Goal: Navigation & Orientation: Find specific page/section

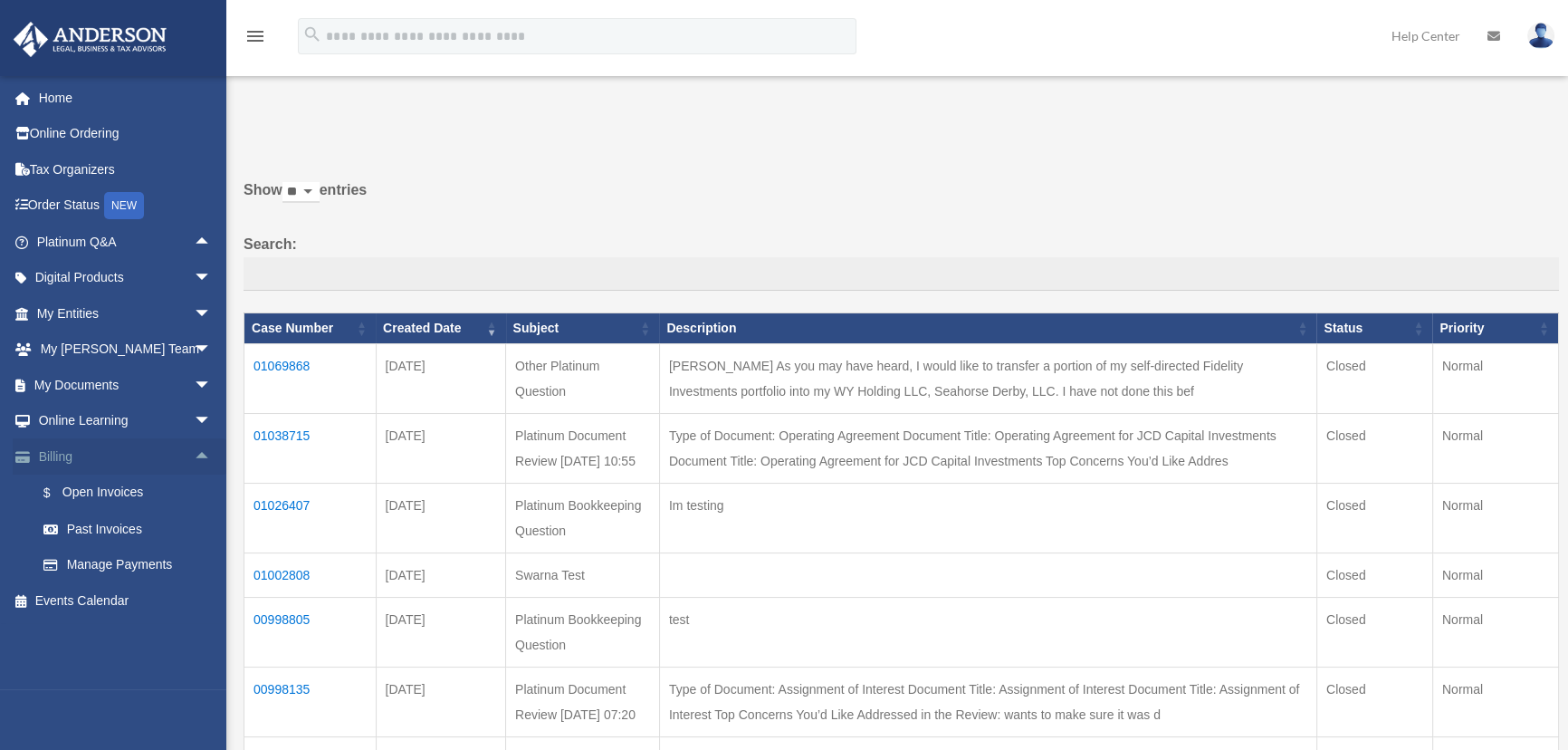
click at [194, 451] on span "arrow_drop_up" at bounding box center [212, 457] width 37 height 37
click at [181, 129] on link "Online Ordering" at bounding box center [125, 134] width 227 height 37
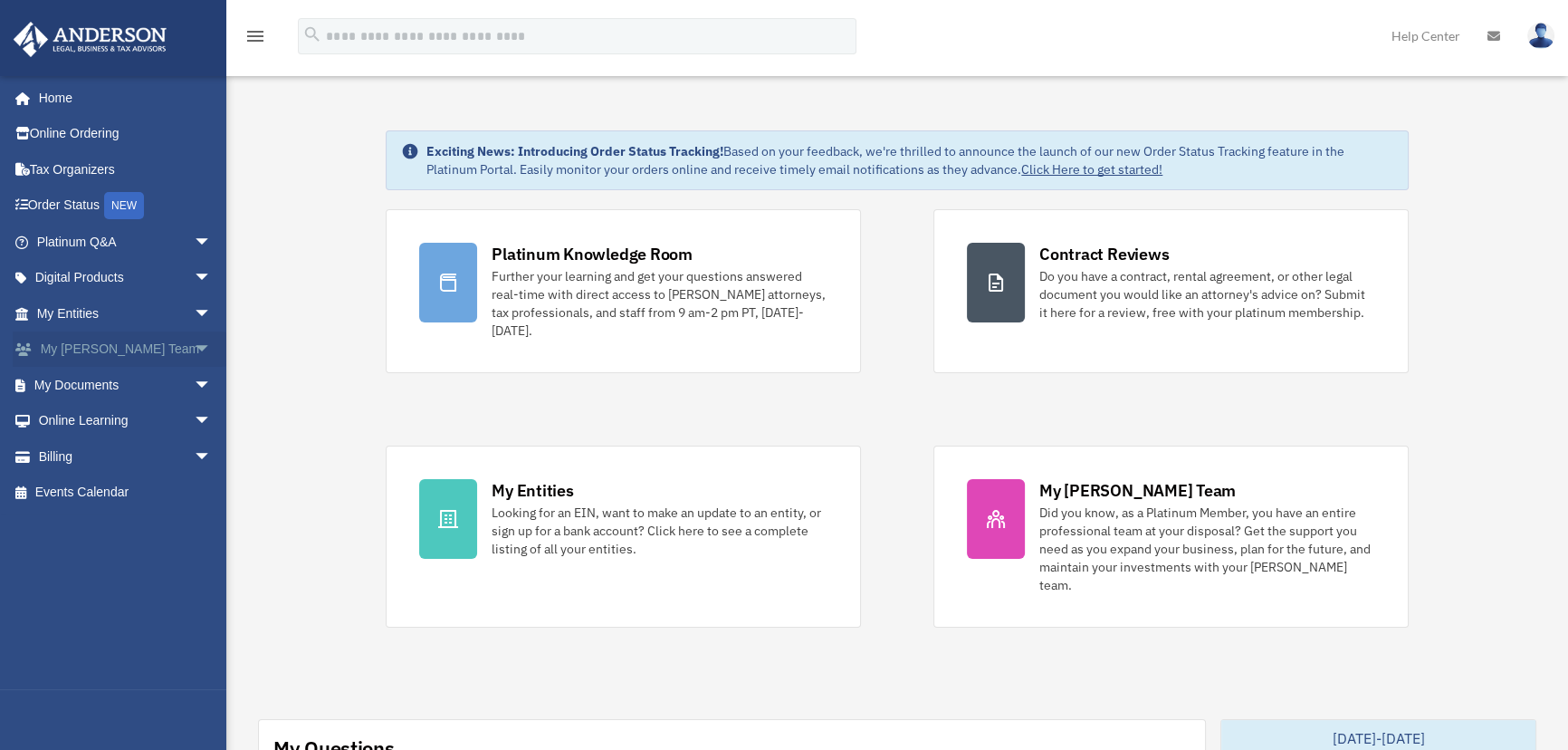
click at [196, 348] on span "arrow_drop_down" at bounding box center [212, 349] width 37 height 37
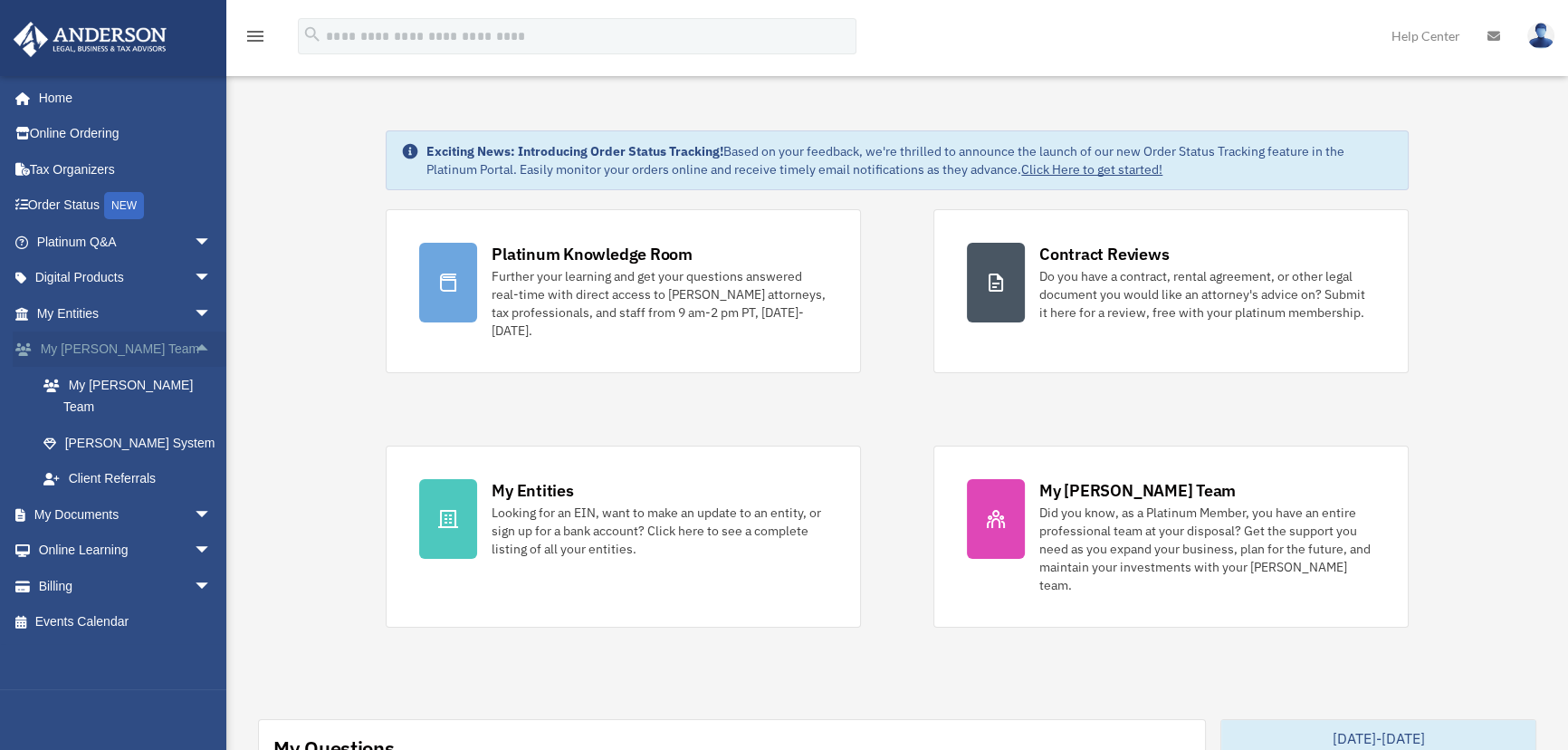
click at [196, 348] on span "arrow_drop_up" at bounding box center [212, 349] width 37 height 37
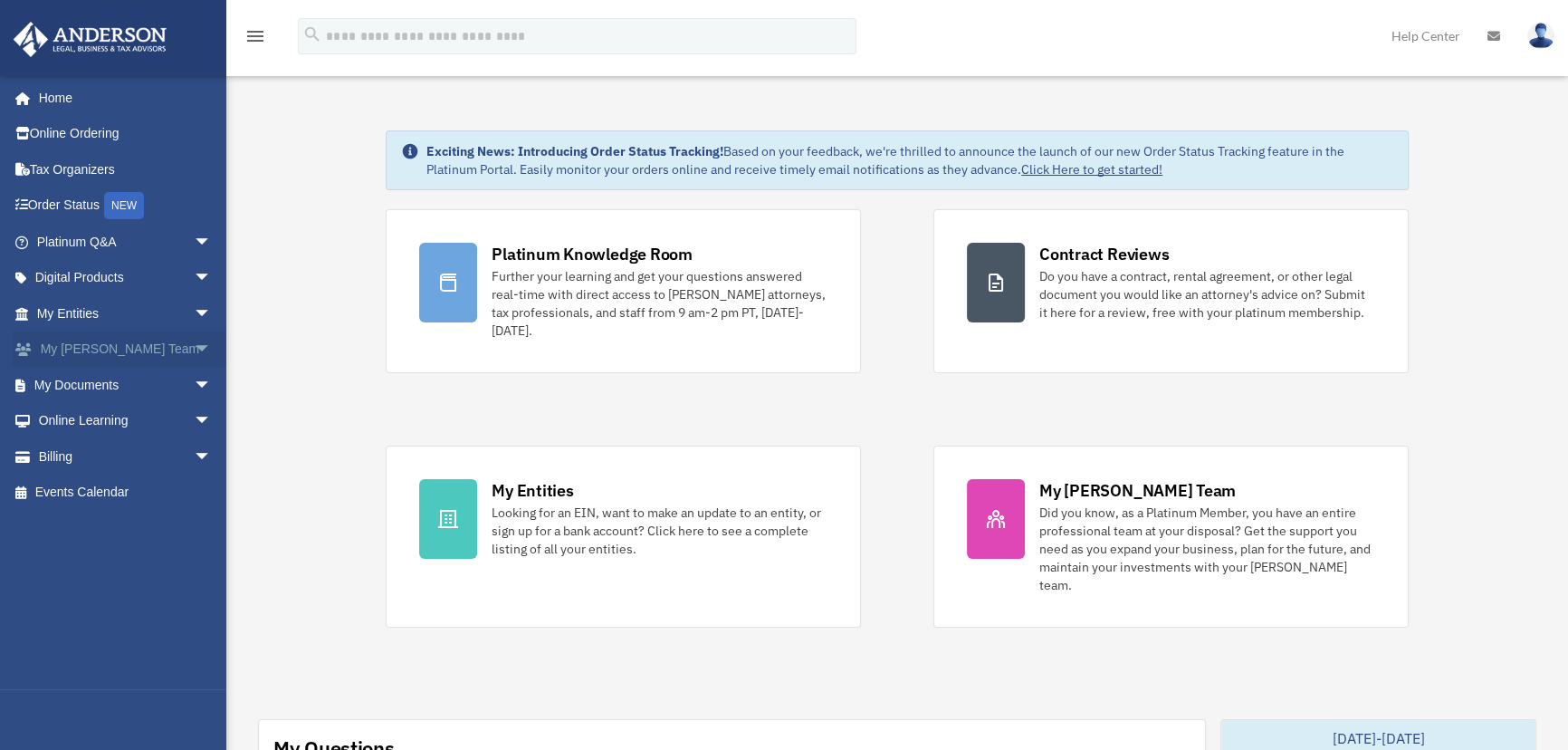
click at [194, 344] on span "arrow_drop_down" at bounding box center [212, 349] width 37 height 37
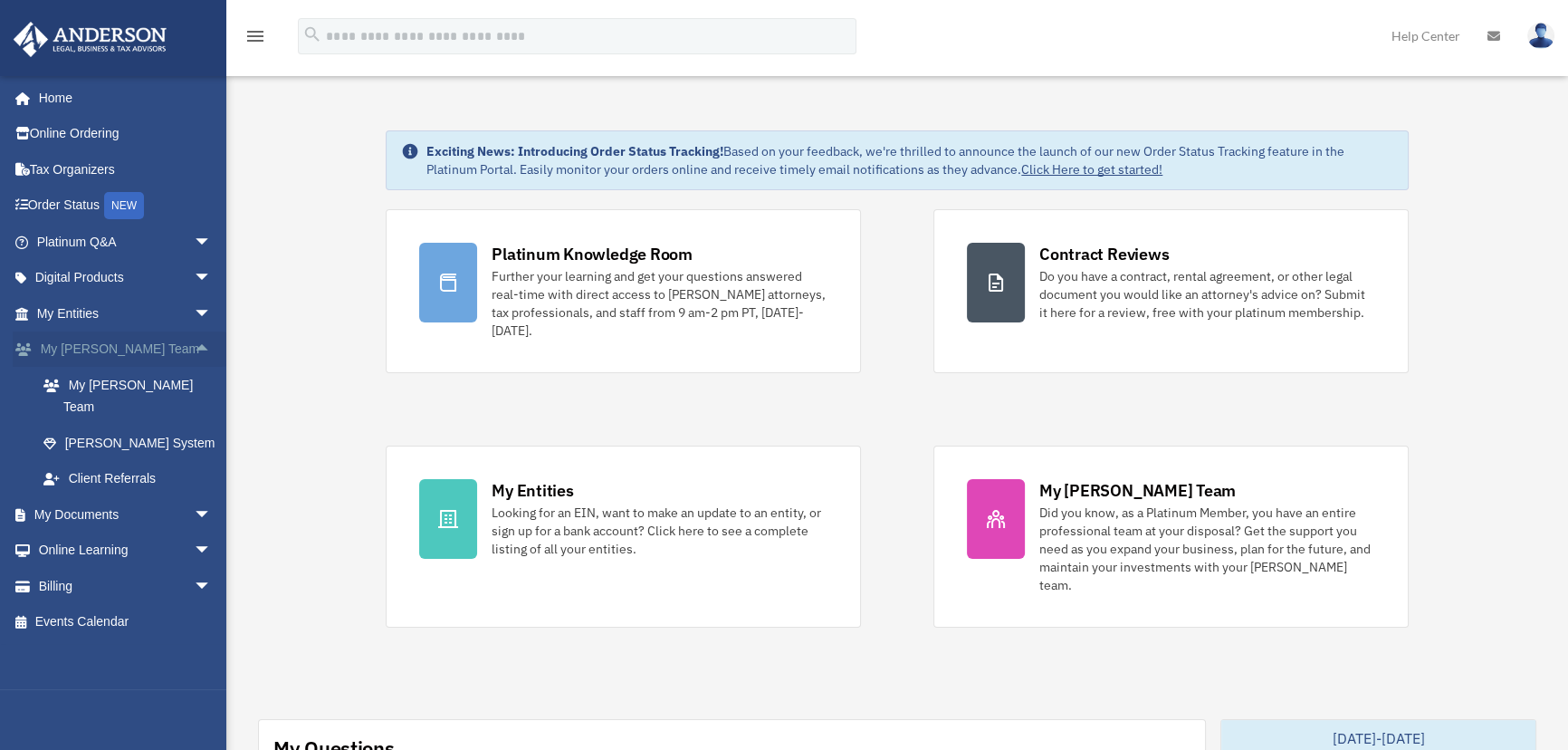
click at [194, 343] on span "arrow_drop_up" at bounding box center [212, 349] width 37 height 37
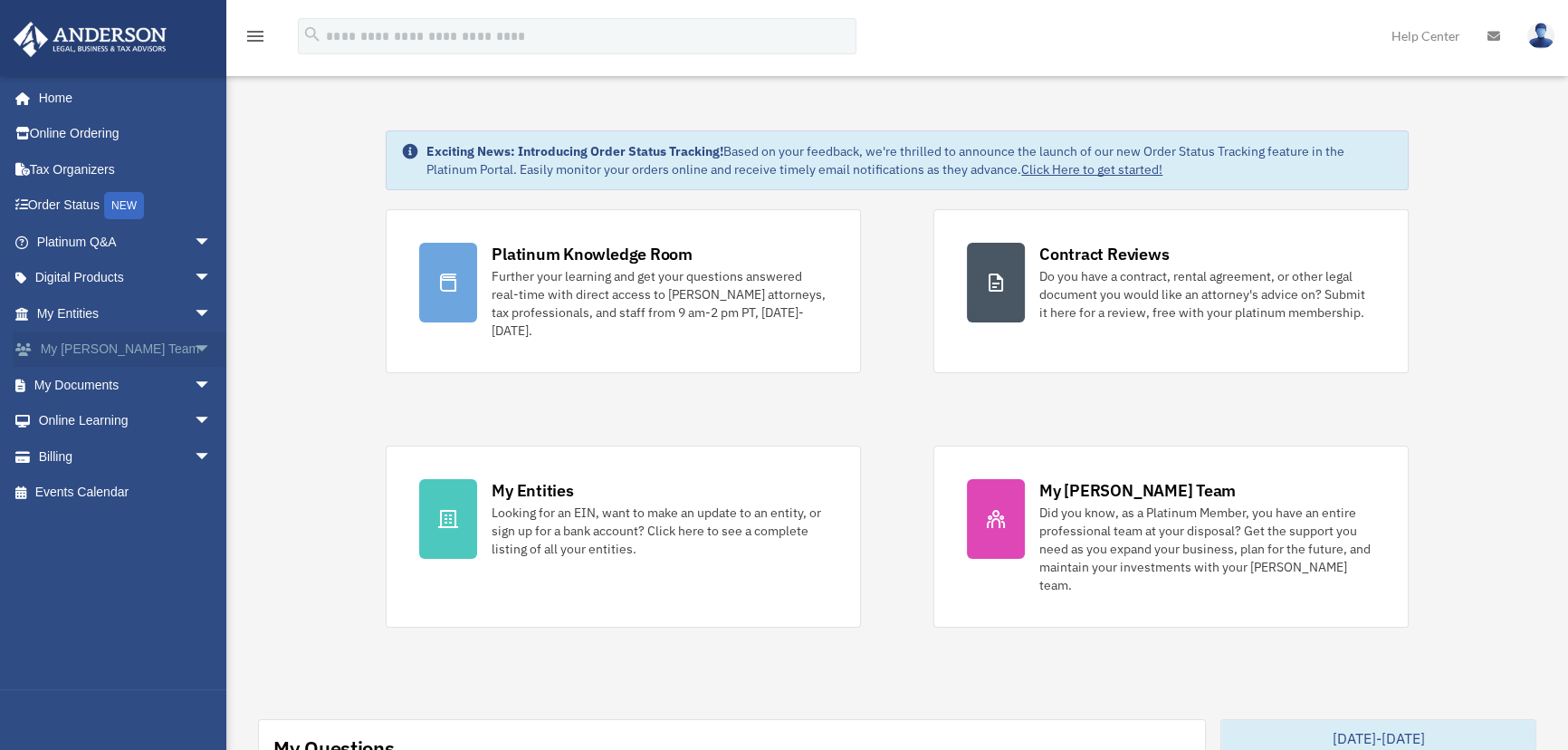
click at [194, 344] on span "arrow_drop_down" at bounding box center [212, 349] width 37 height 37
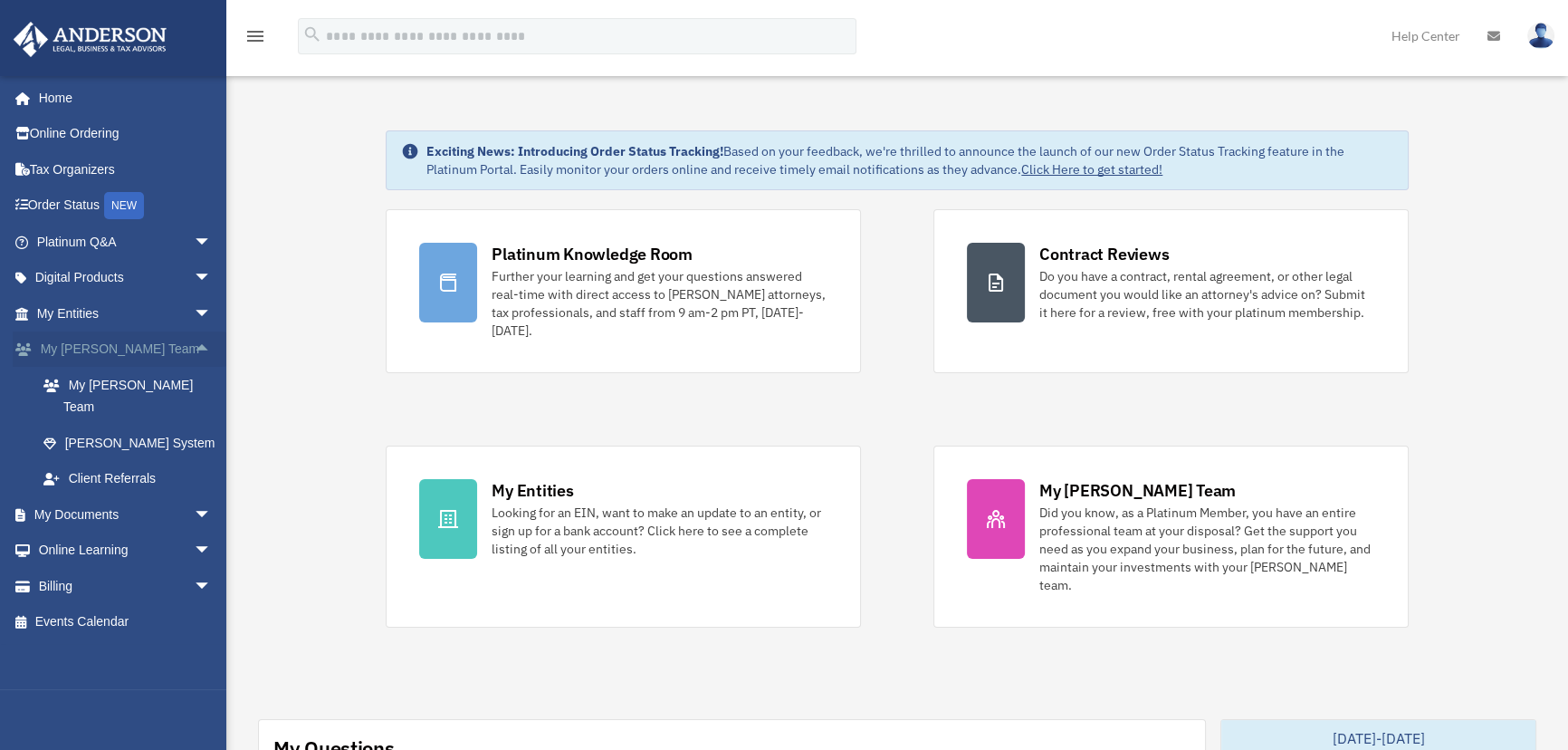
click at [194, 344] on span "arrow_drop_up" at bounding box center [212, 349] width 37 height 37
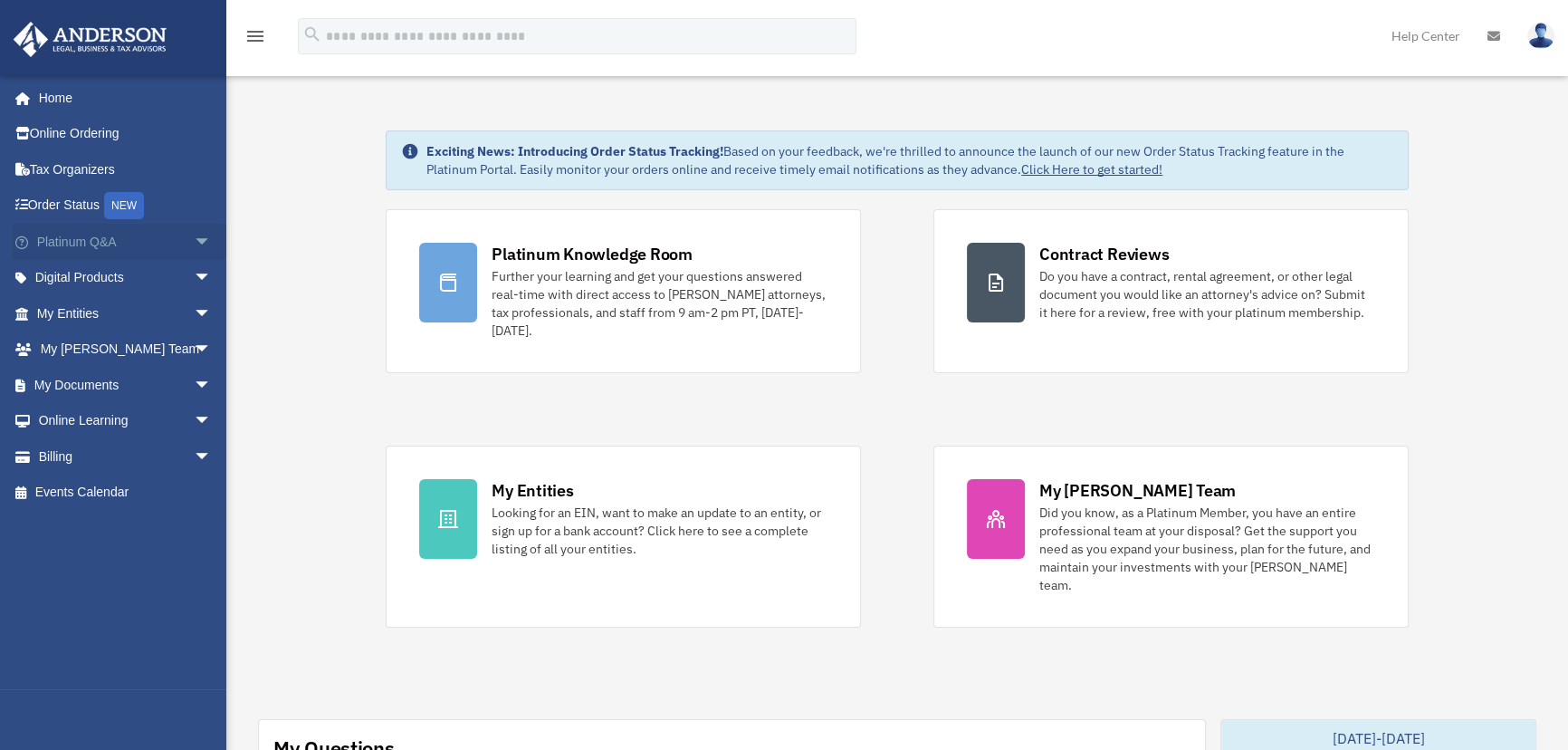
click at [194, 237] on span "arrow_drop_down" at bounding box center [212, 242] width 37 height 37
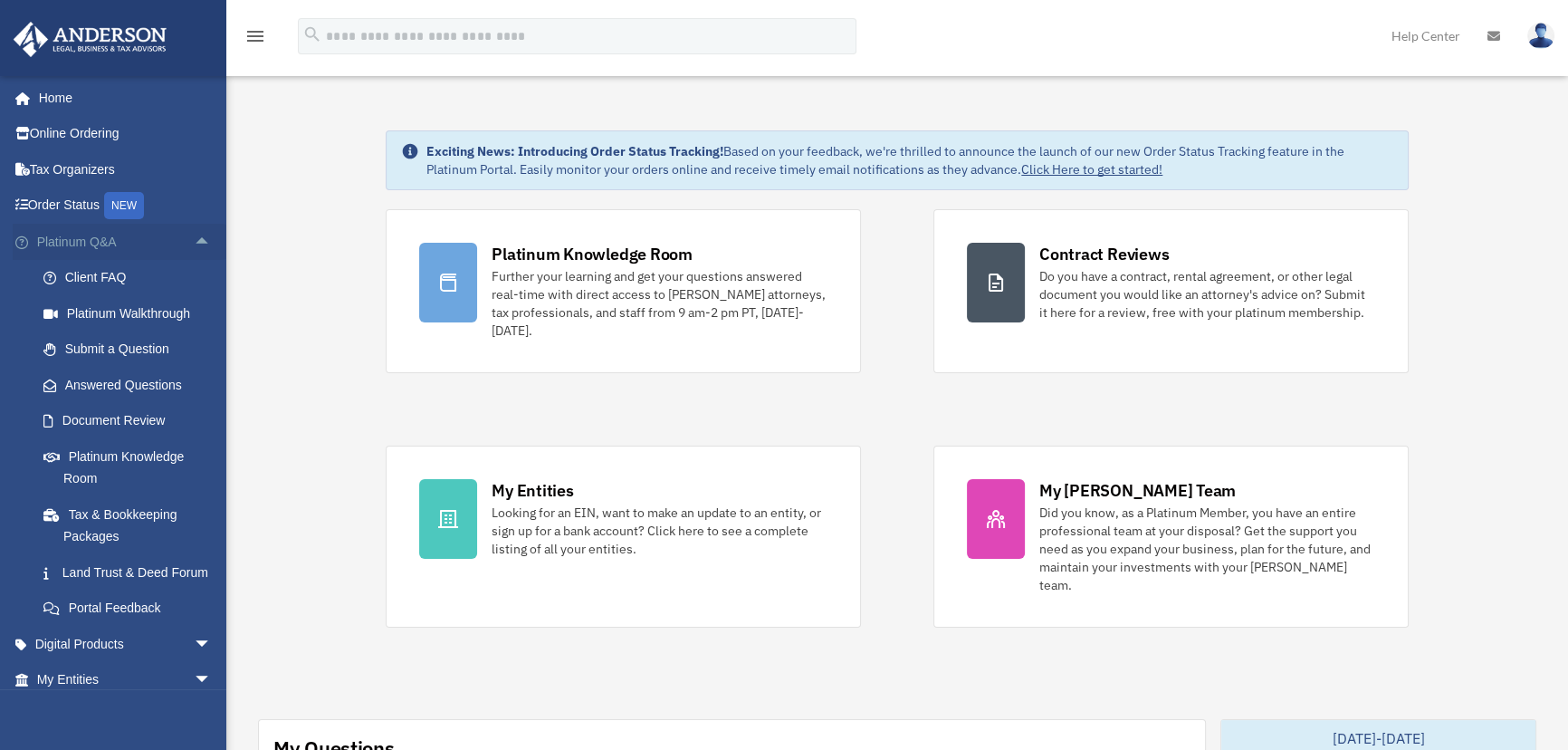
click at [194, 236] on span "arrow_drop_up" at bounding box center [212, 242] width 37 height 37
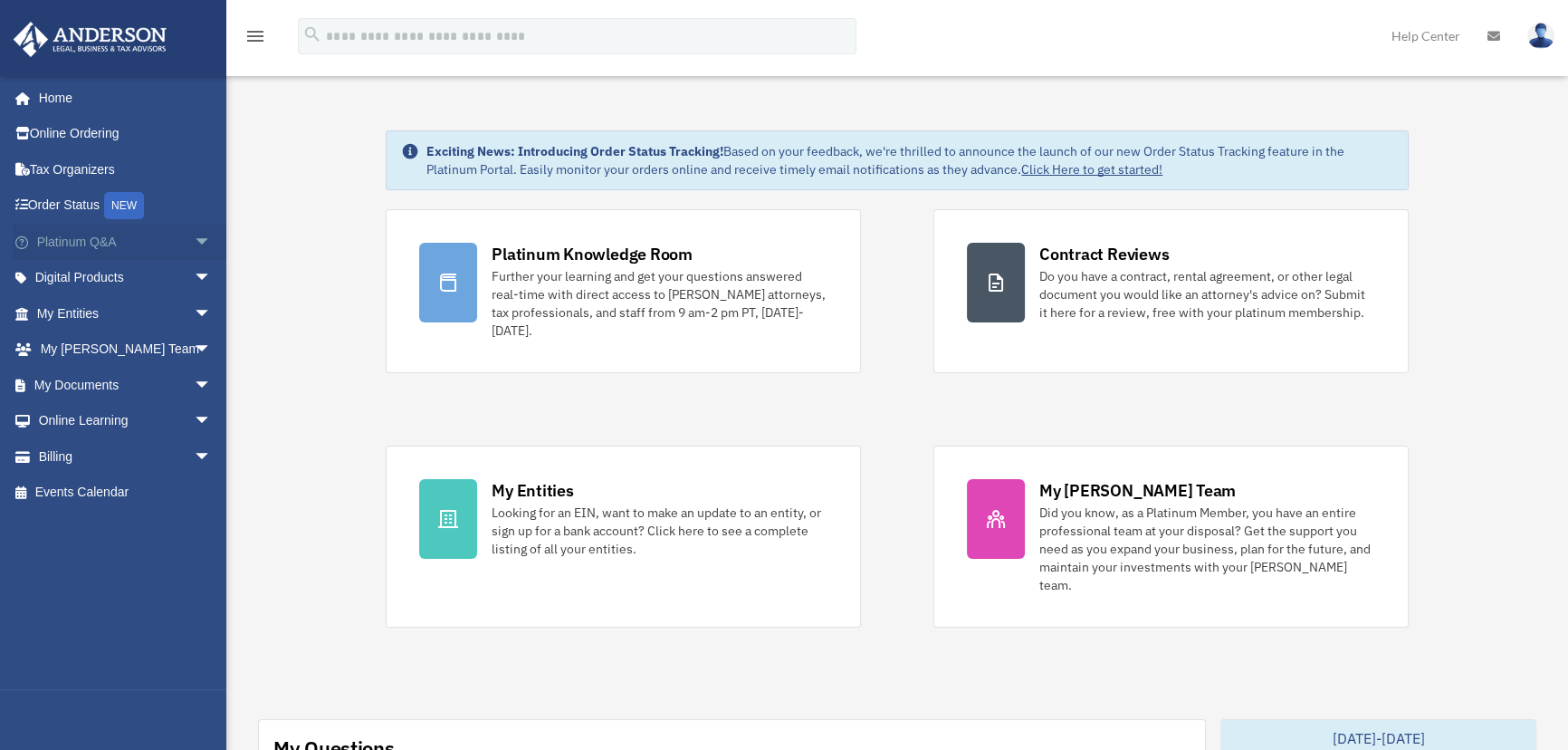
click at [194, 236] on span "arrow_drop_down" at bounding box center [212, 242] width 37 height 37
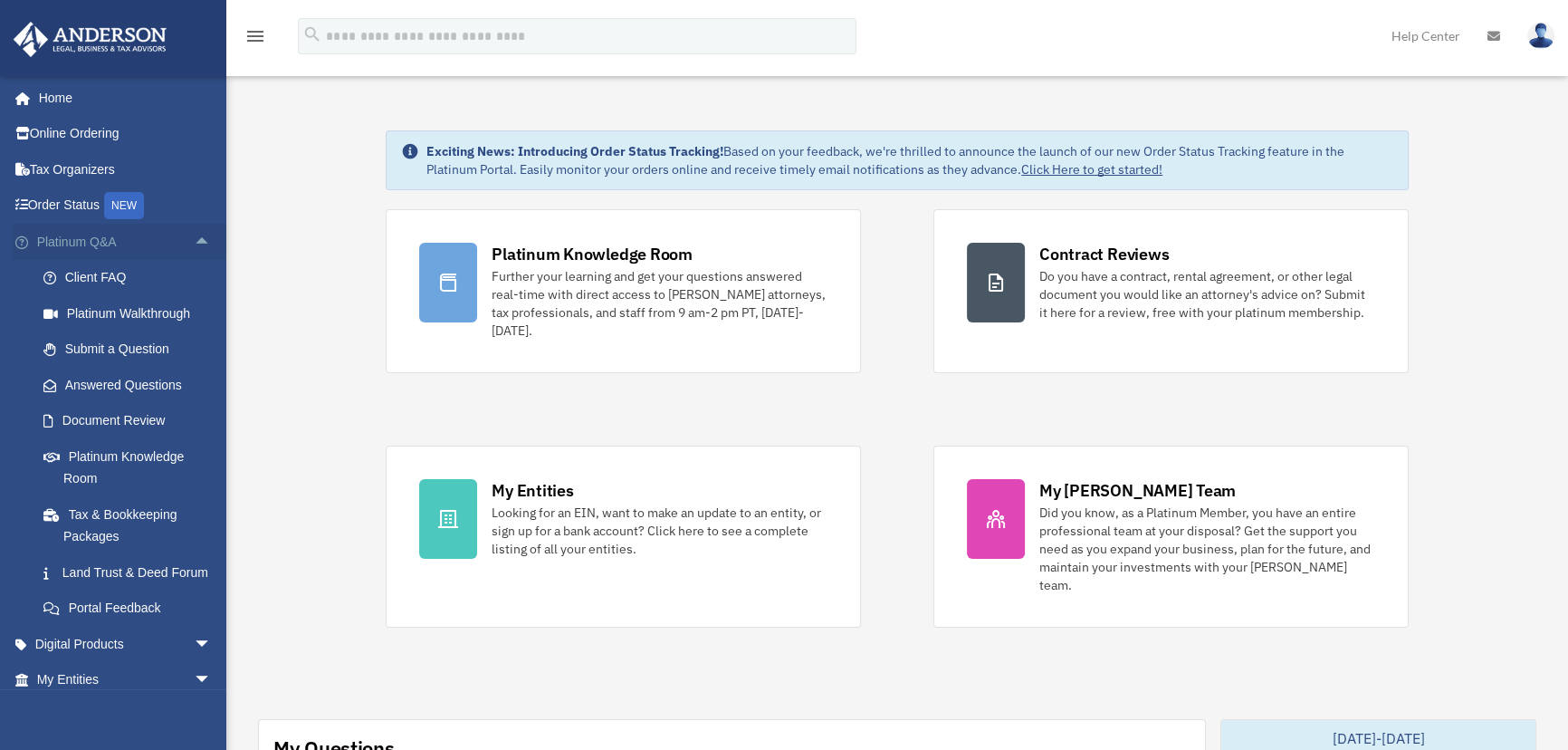
click at [194, 236] on span "arrow_drop_up" at bounding box center [212, 242] width 37 height 37
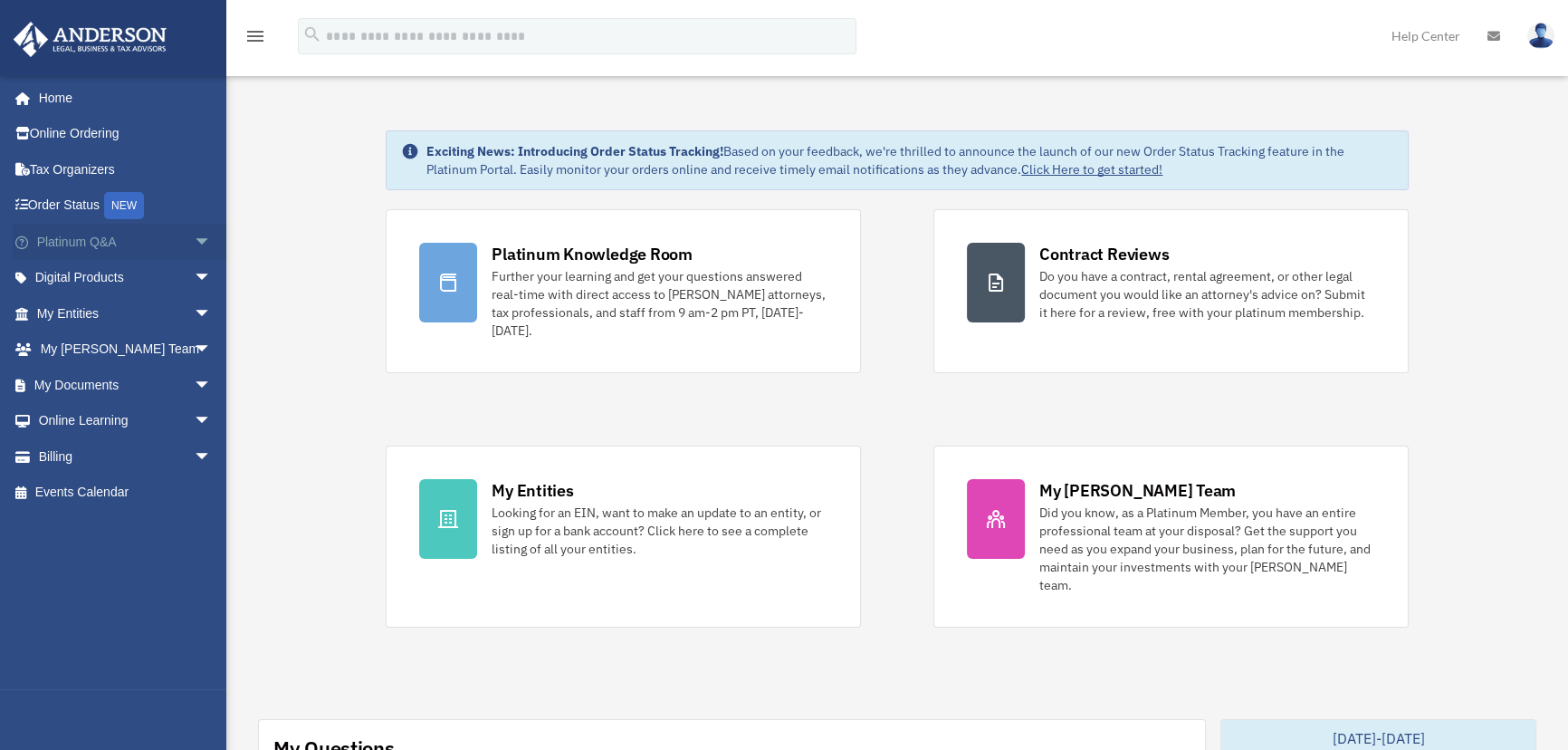
click at [194, 240] on span "arrow_drop_down" at bounding box center [212, 242] width 37 height 37
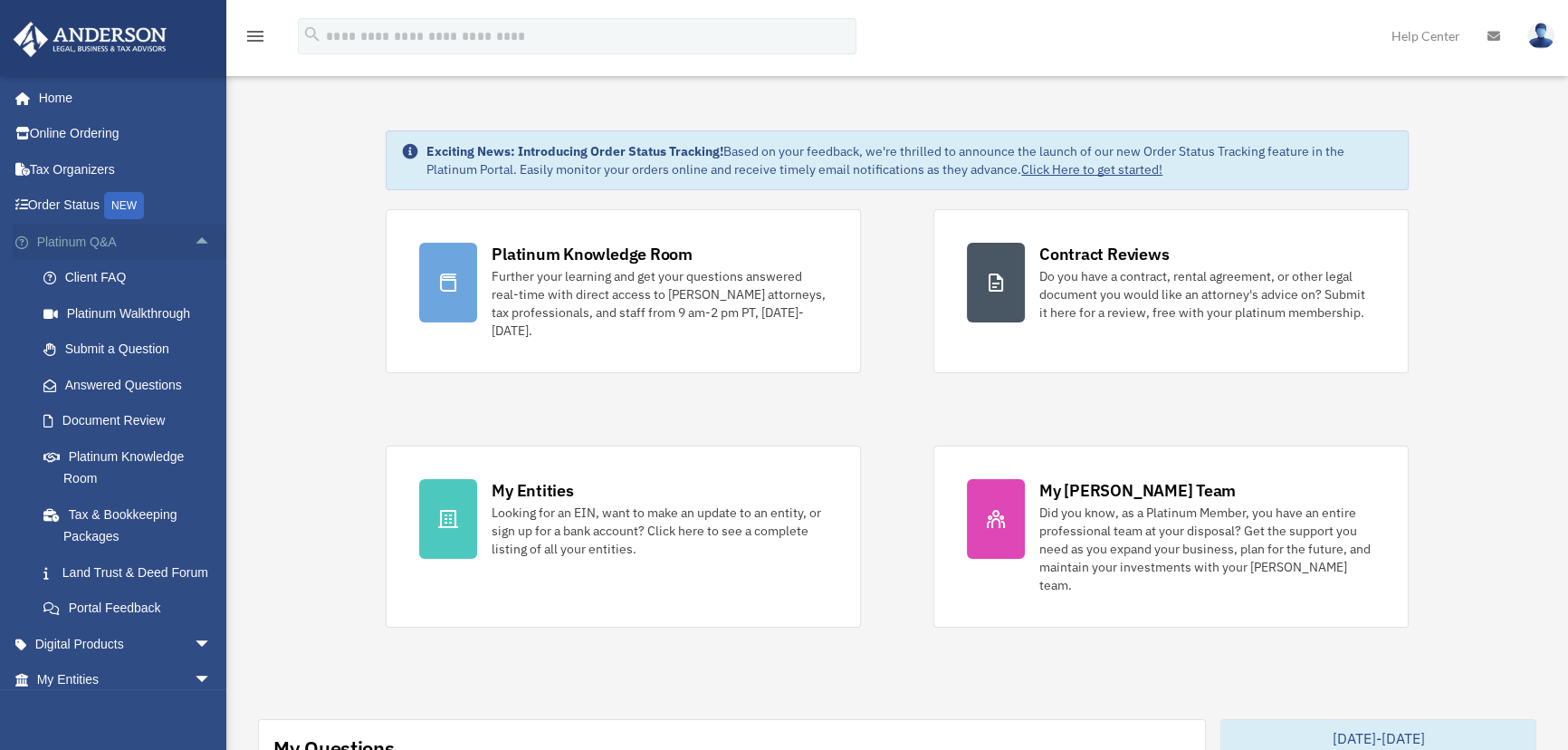
click at [194, 237] on span "arrow_drop_up" at bounding box center [212, 242] width 37 height 37
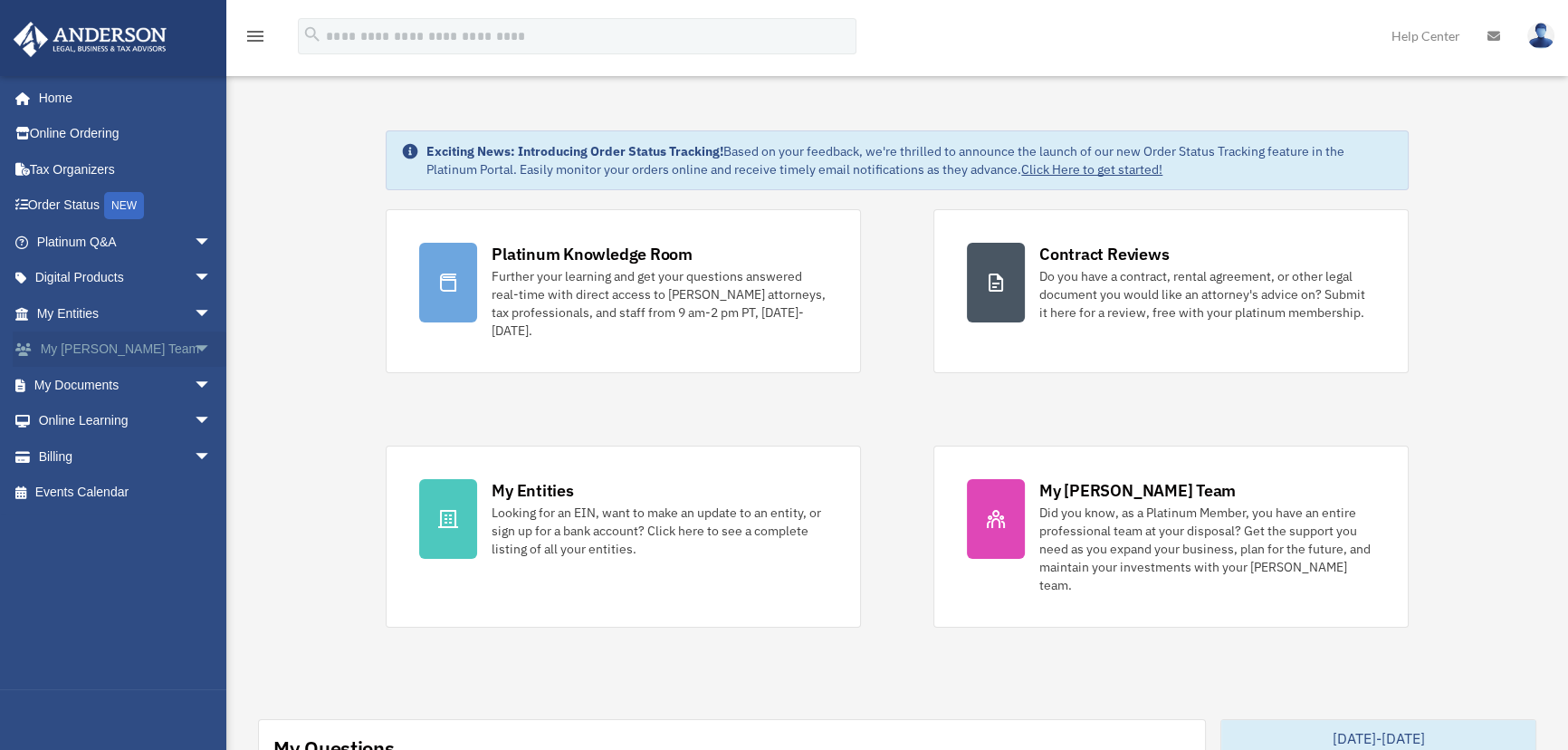
click at [195, 349] on span "arrow_drop_down" at bounding box center [212, 349] width 37 height 37
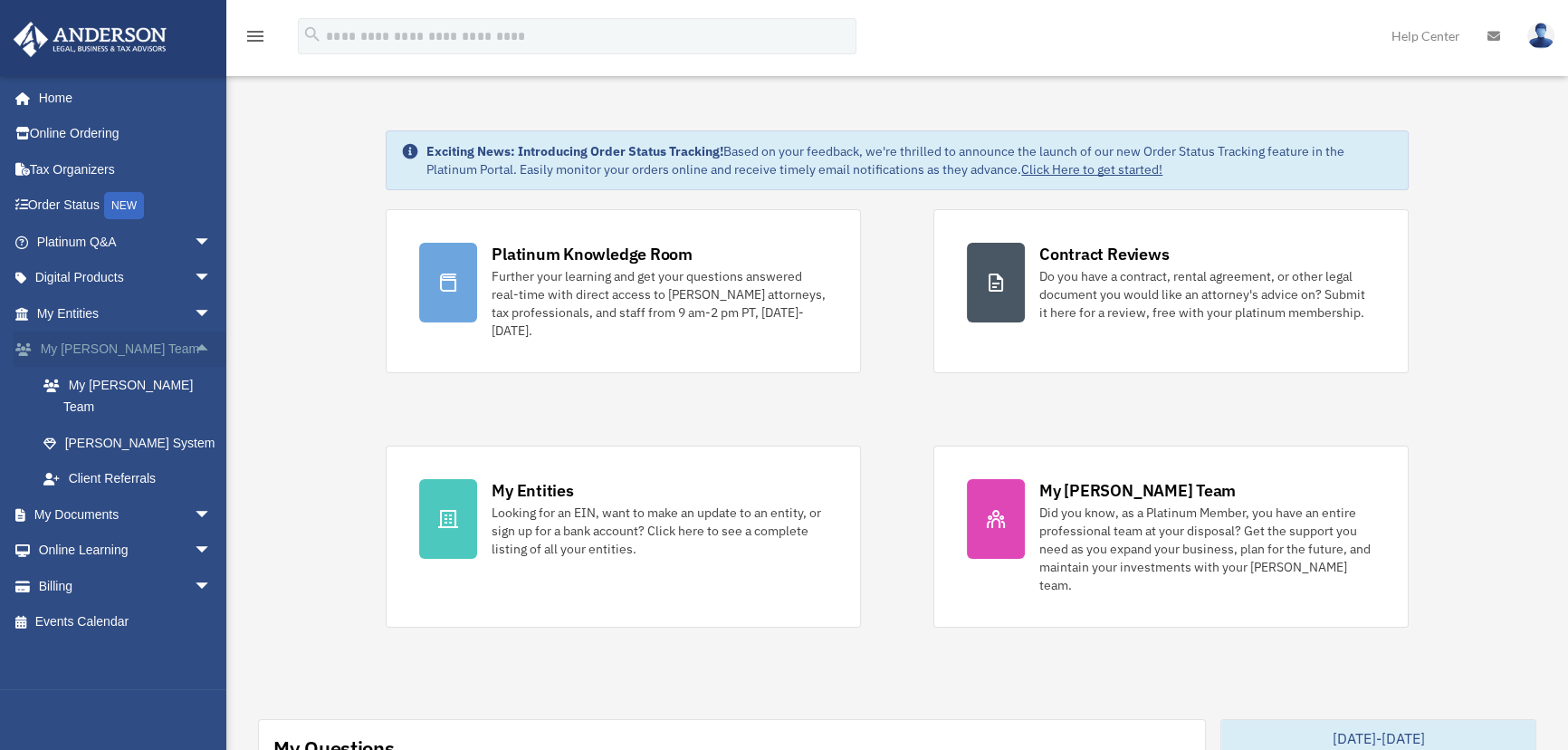
click at [194, 346] on span "arrow_drop_up" at bounding box center [212, 349] width 37 height 37
